Goal: Information Seeking & Learning: Learn about a topic

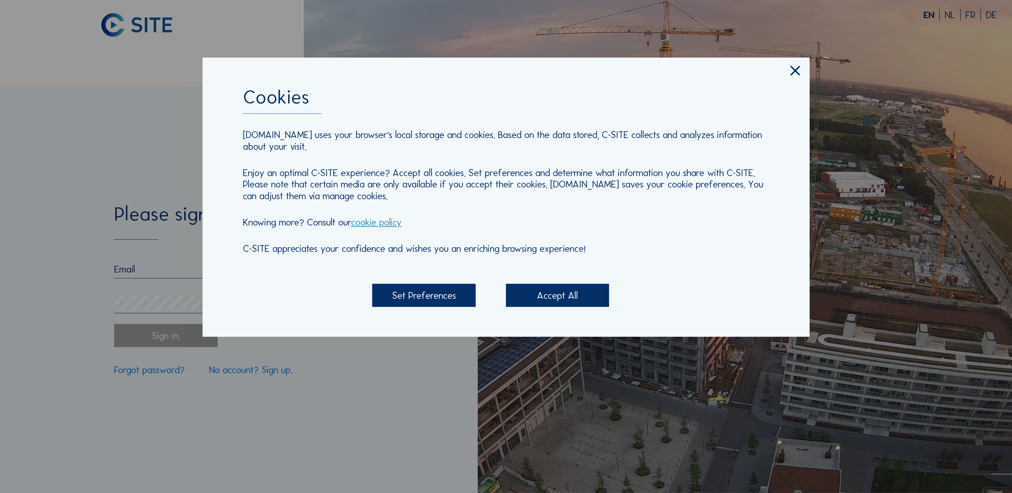
type input "[EMAIL_ADDRESS][DOMAIN_NAME]"
click at [798, 72] on icon at bounding box center [795, 71] width 16 height 17
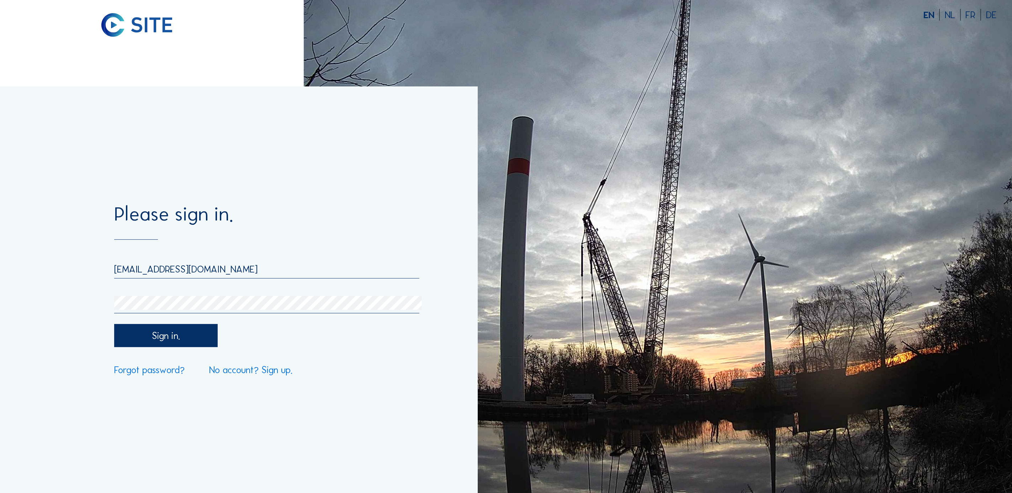
click at [172, 334] on div "Sign in." at bounding box center [165, 335] width 103 height 23
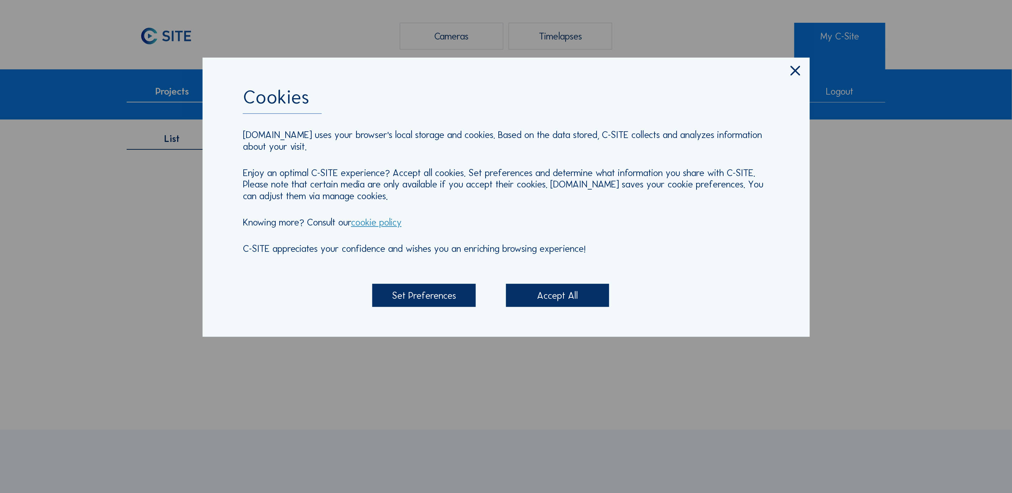
click at [794, 75] on icon at bounding box center [795, 71] width 16 height 17
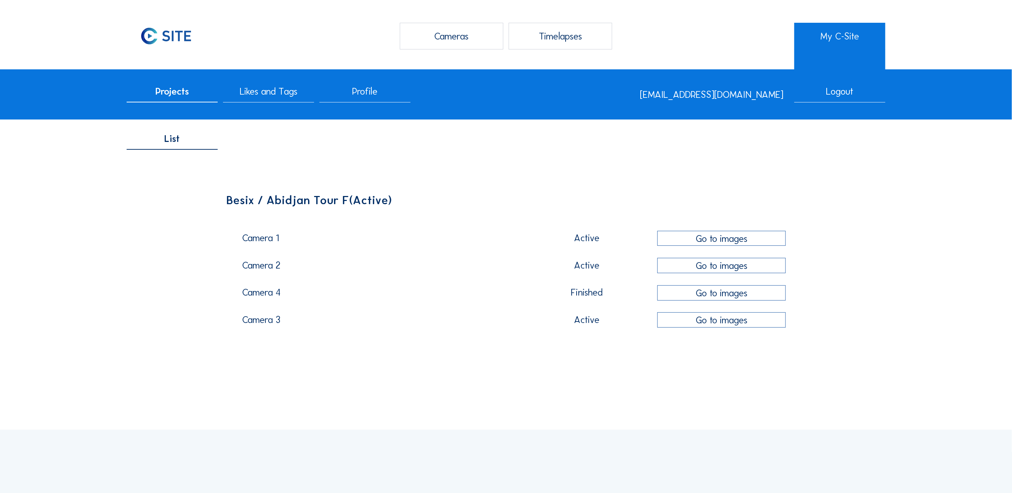
click at [708, 243] on div "Go to images" at bounding box center [721, 238] width 128 height 15
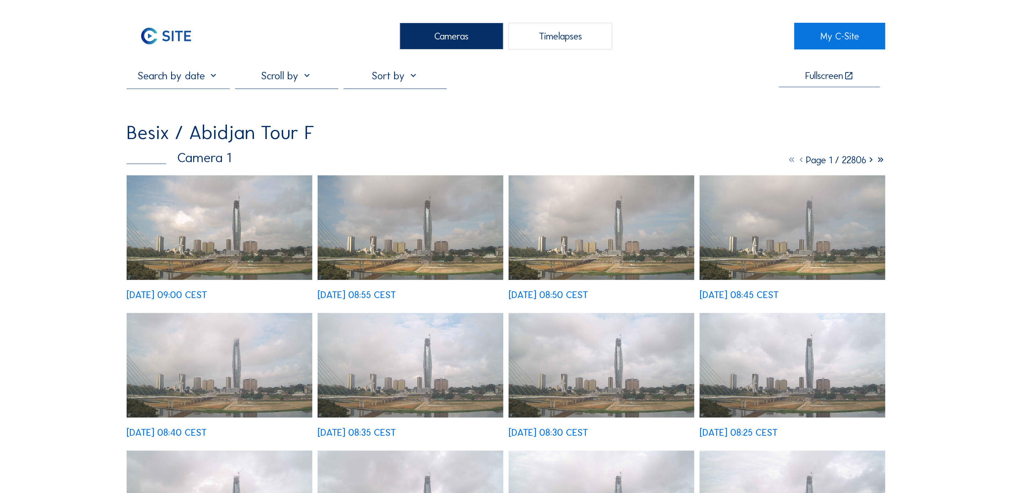
click at [208, 216] on img at bounding box center [220, 227] width 186 height 105
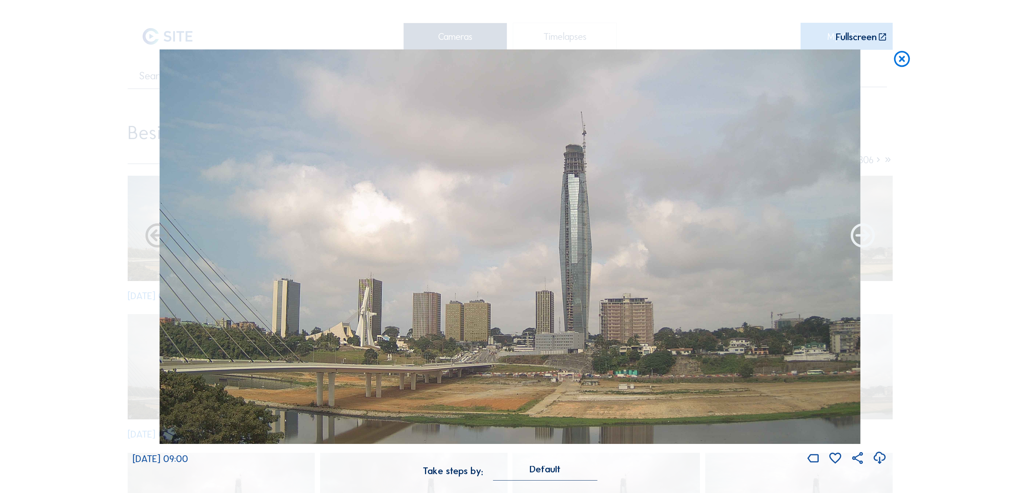
click at [859, 232] on icon at bounding box center [863, 236] width 29 height 29
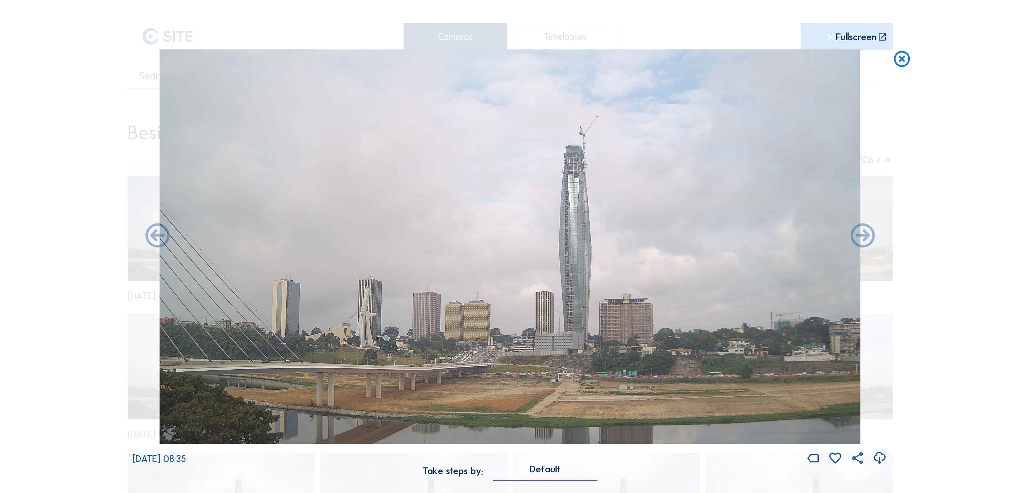
click at [890, 146] on div "Scroll to travel through time | Press 'Alt' Button + Scroll to Zoom | Click and…" at bounding box center [510, 246] width 1020 height 493
drag, startPoint x: 921, startPoint y: 183, endPoint x: 910, endPoint y: 172, distance: 15.6
click at [921, 182] on div "Scroll to travel through time | Press 'Alt' Button + Scroll to Zoom | Click and…" at bounding box center [510, 246] width 1020 height 493
click at [905, 54] on icon at bounding box center [902, 59] width 19 height 20
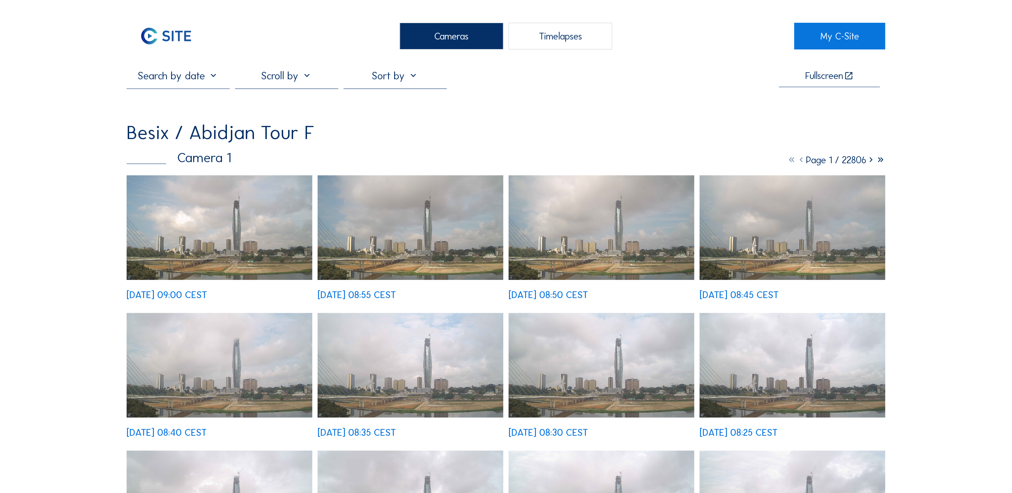
click at [870, 160] on icon at bounding box center [871, 160] width 10 height 12
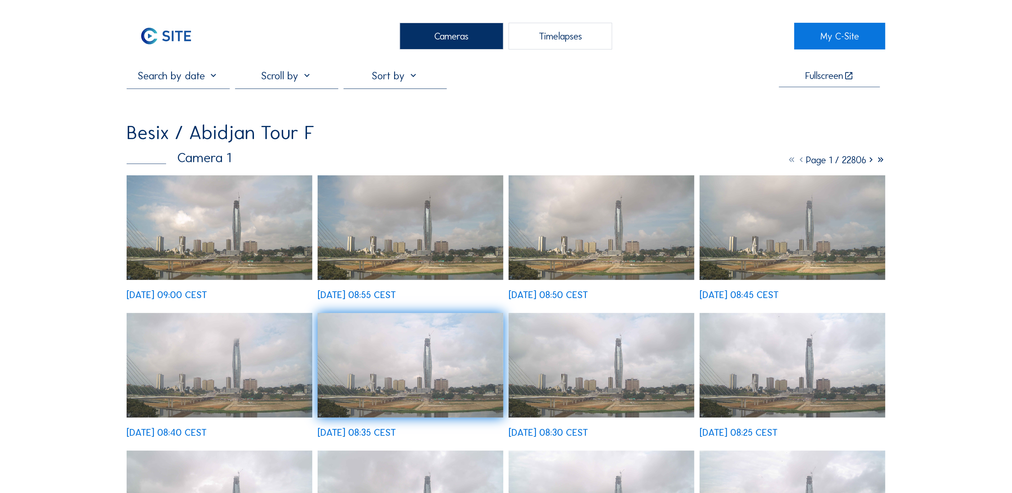
click at [872, 164] on icon at bounding box center [871, 160] width 10 height 12
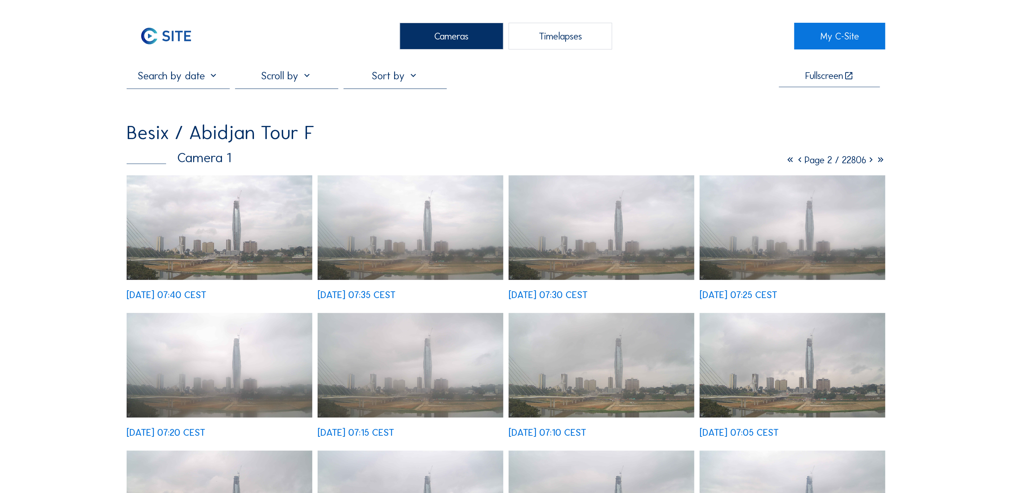
click at [870, 162] on icon at bounding box center [871, 160] width 10 height 12
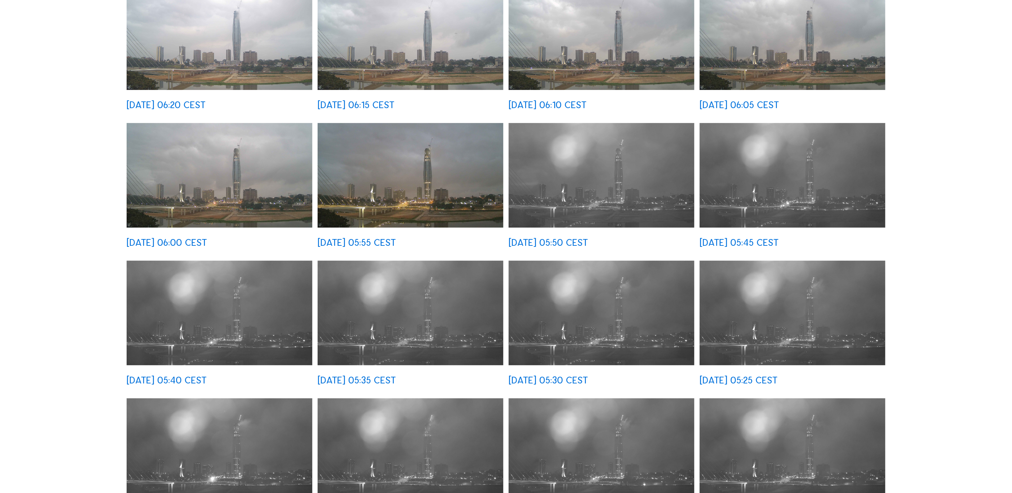
scroll to position [320, 0]
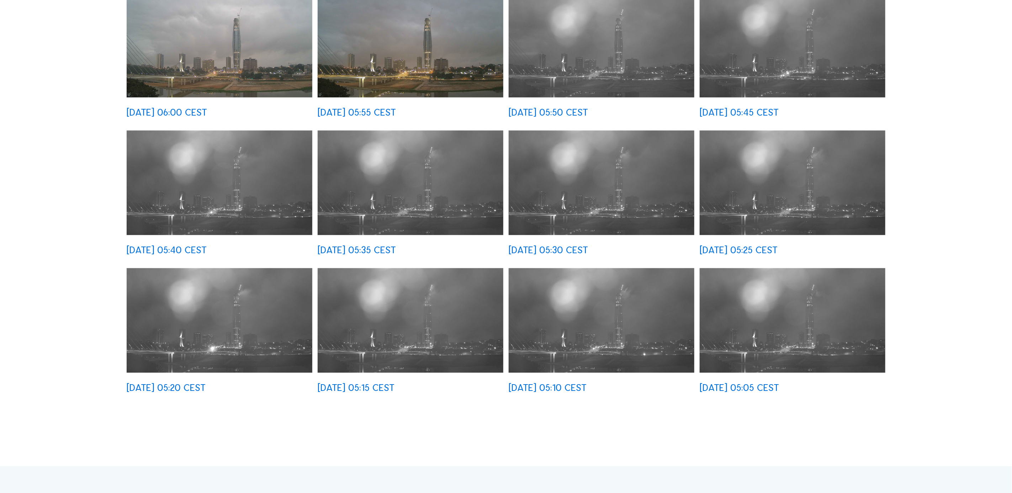
click at [587, 302] on img at bounding box center [602, 320] width 186 height 105
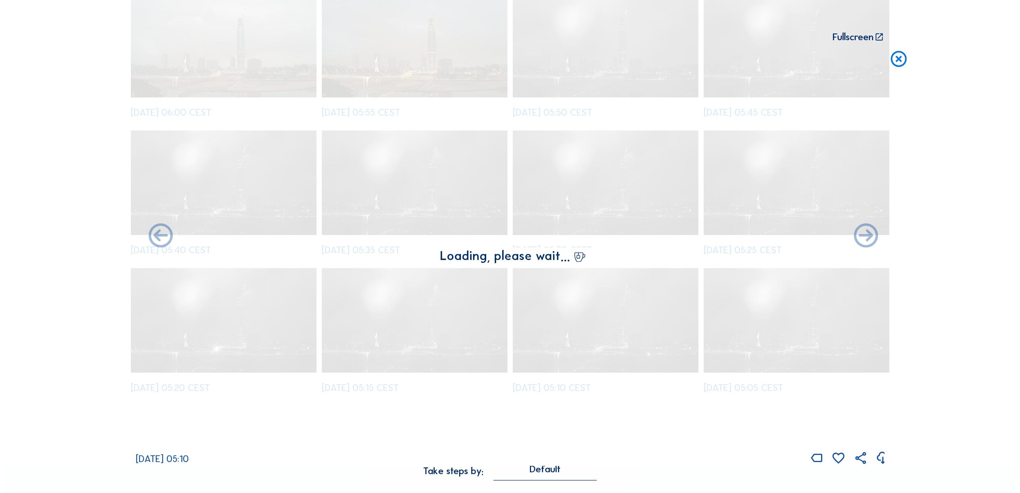
scroll to position [321, 0]
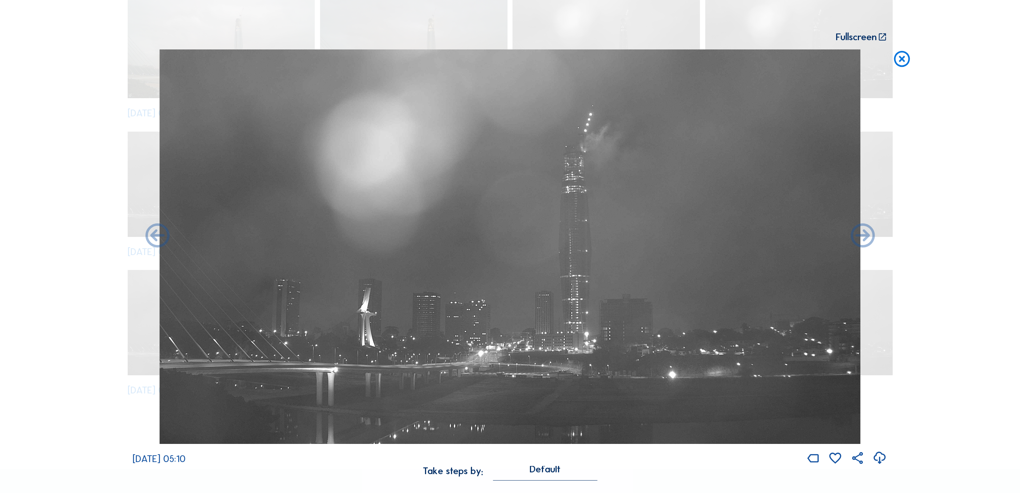
click at [901, 56] on icon at bounding box center [902, 59] width 19 height 20
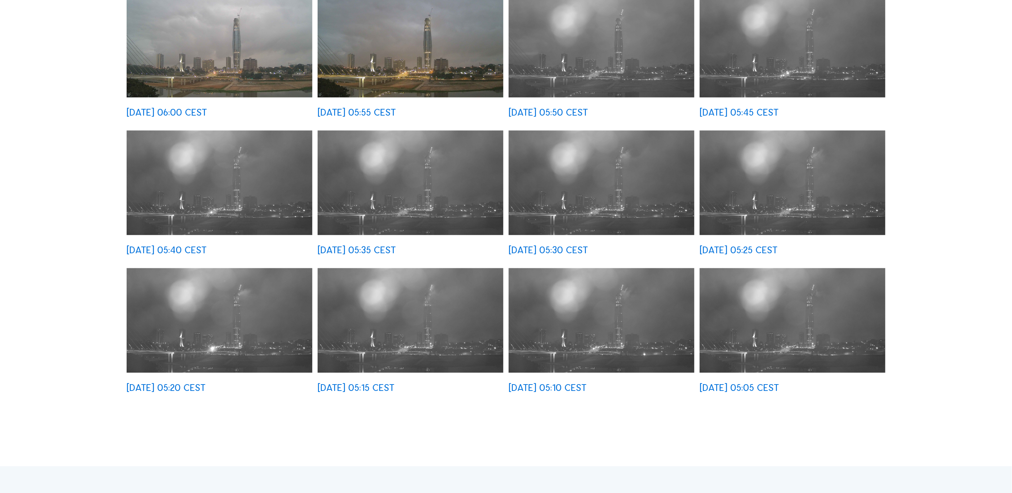
scroll to position [0, 0]
